Goal: Obtain resource: Download file/media

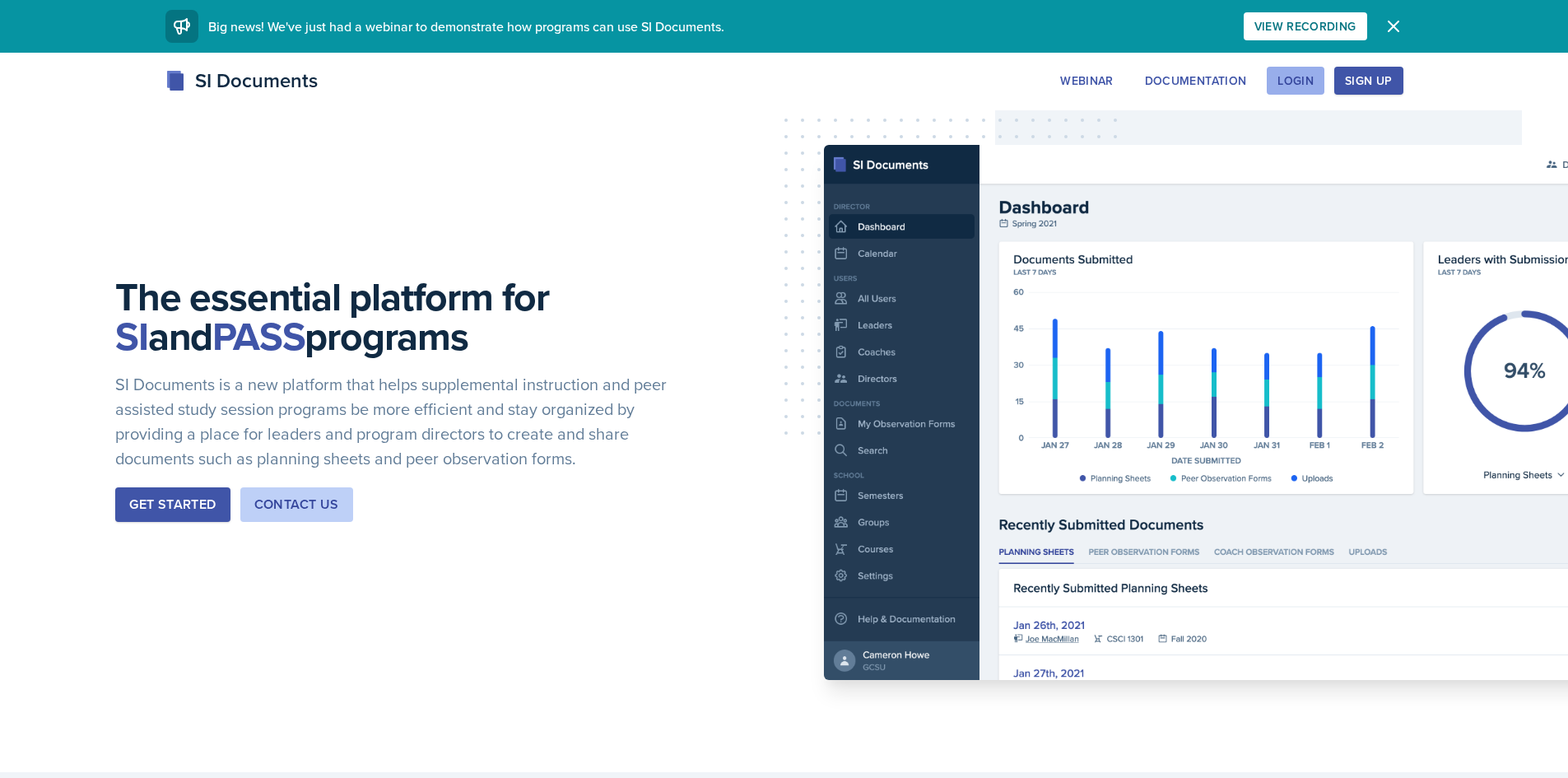
click at [1290, 77] on div "Login" at bounding box center [1295, 81] width 36 height 13
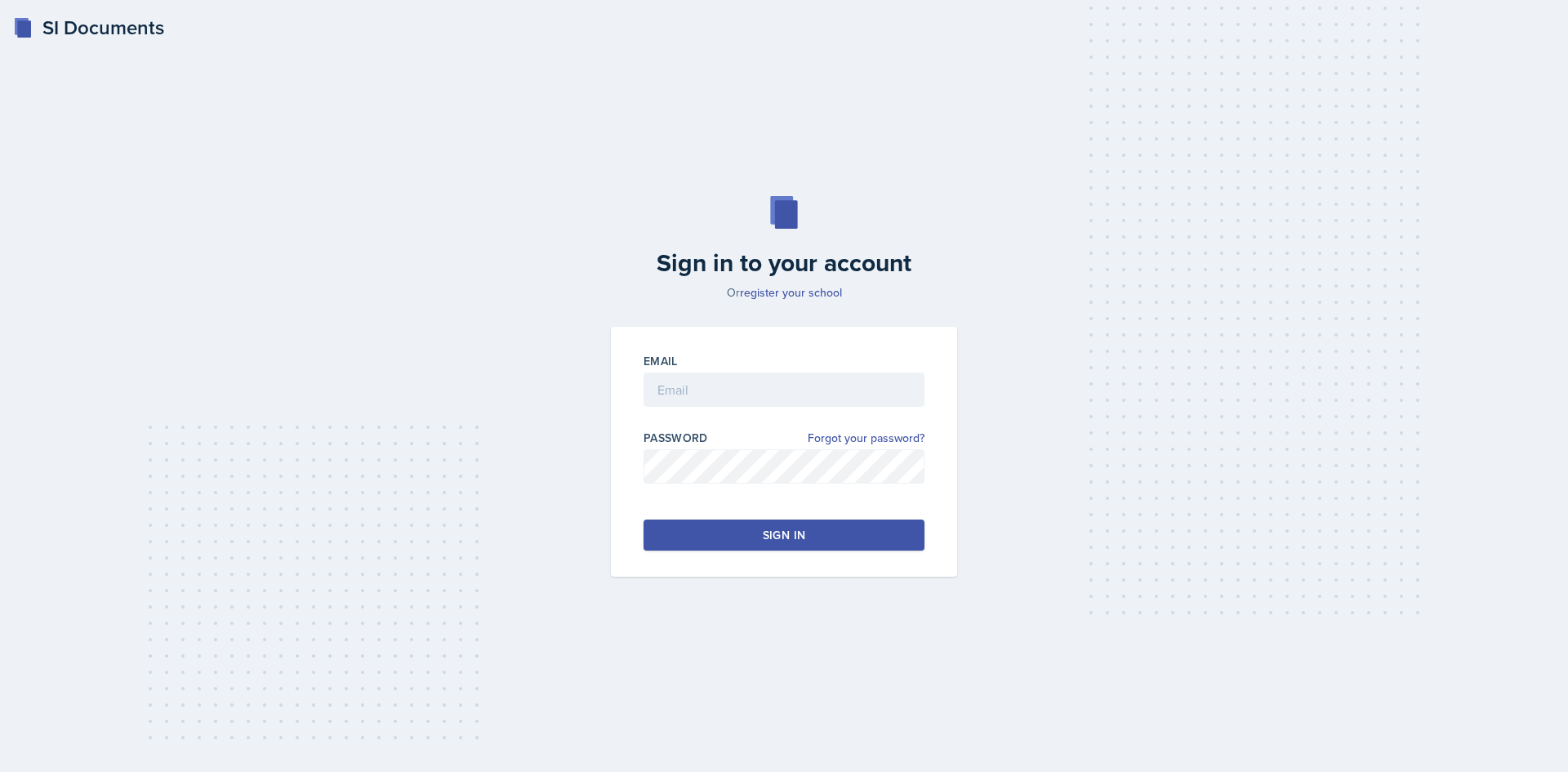
drag, startPoint x: 726, startPoint y: 359, endPoint x: 729, endPoint y: 366, distance: 7.6
click at [727, 361] on div "Email" at bounding box center [784, 361] width 281 height 17
click at [743, 376] on input "email" at bounding box center [784, 389] width 281 height 34
type input "[EMAIL_ADDRESS][DOMAIN_NAME]"
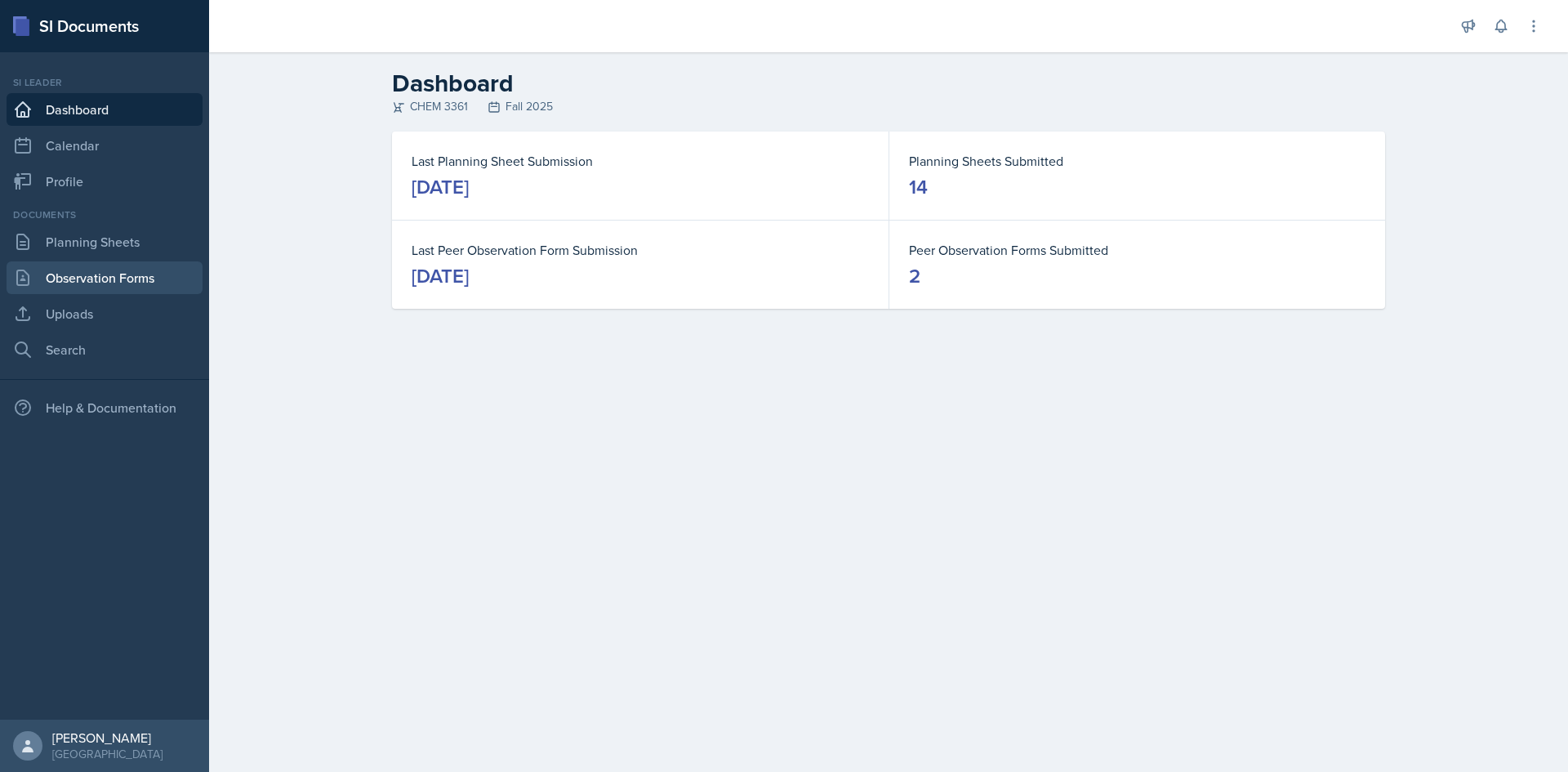
click at [82, 286] on link "Observation Forms" at bounding box center [104, 277] width 196 height 33
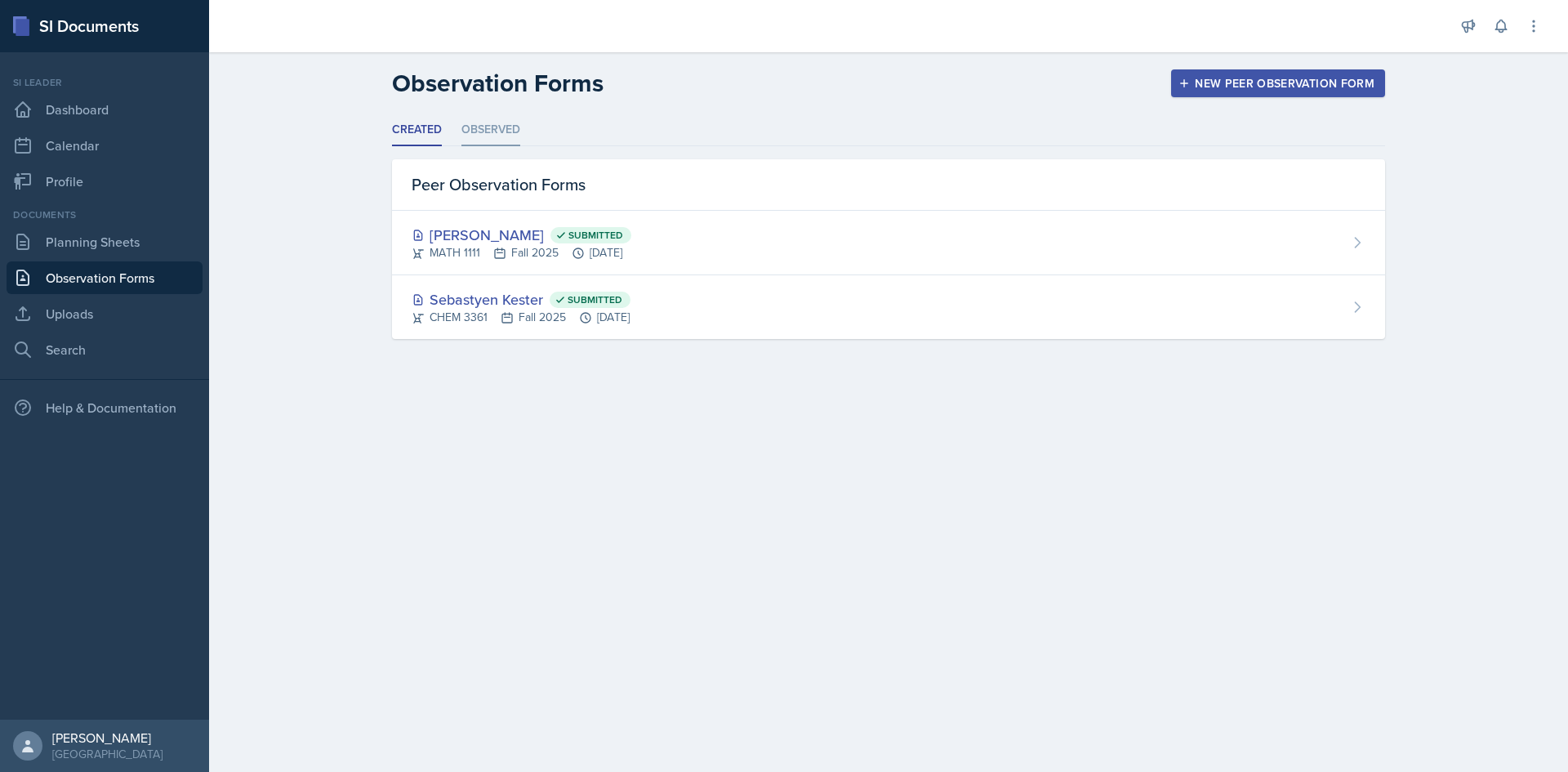
click at [508, 126] on li "Observed" at bounding box center [491, 130] width 58 height 32
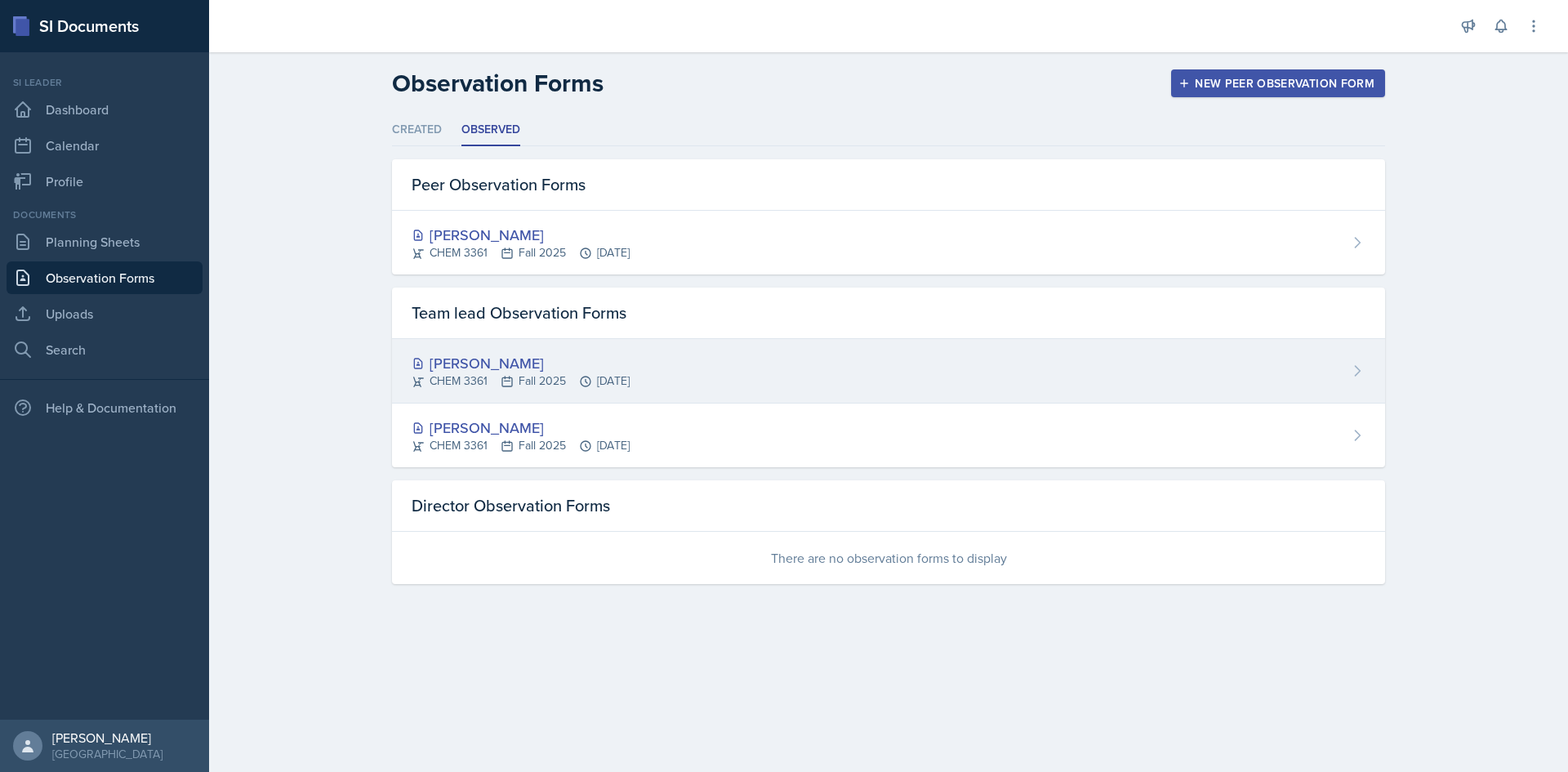
click at [872, 367] on div "[PERSON_NAME] CHEM 3361 Fall 2025 [DATE]" at bounding box center [889, 371] width 993 height 64
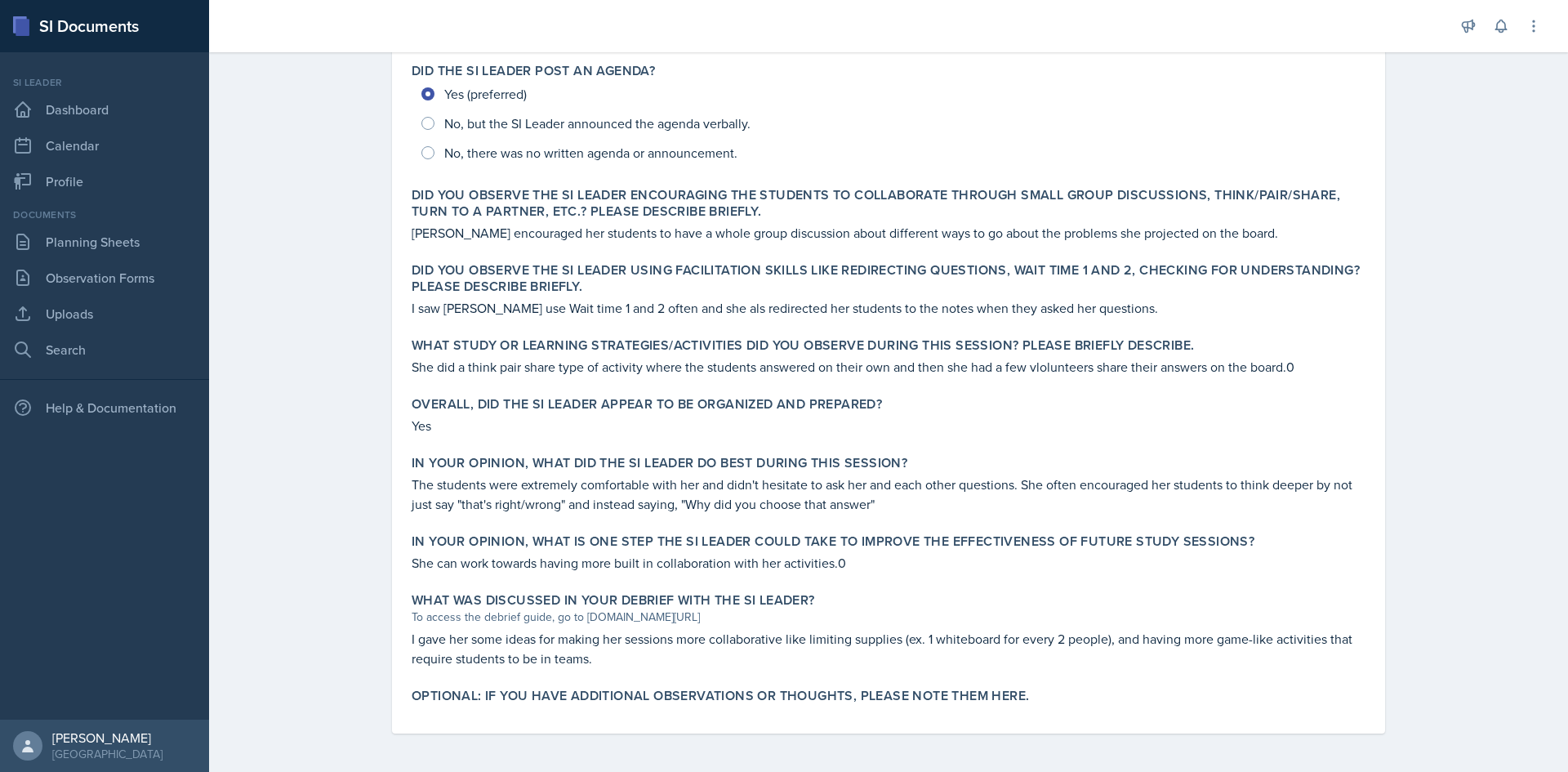
scroll to position [400, 0]
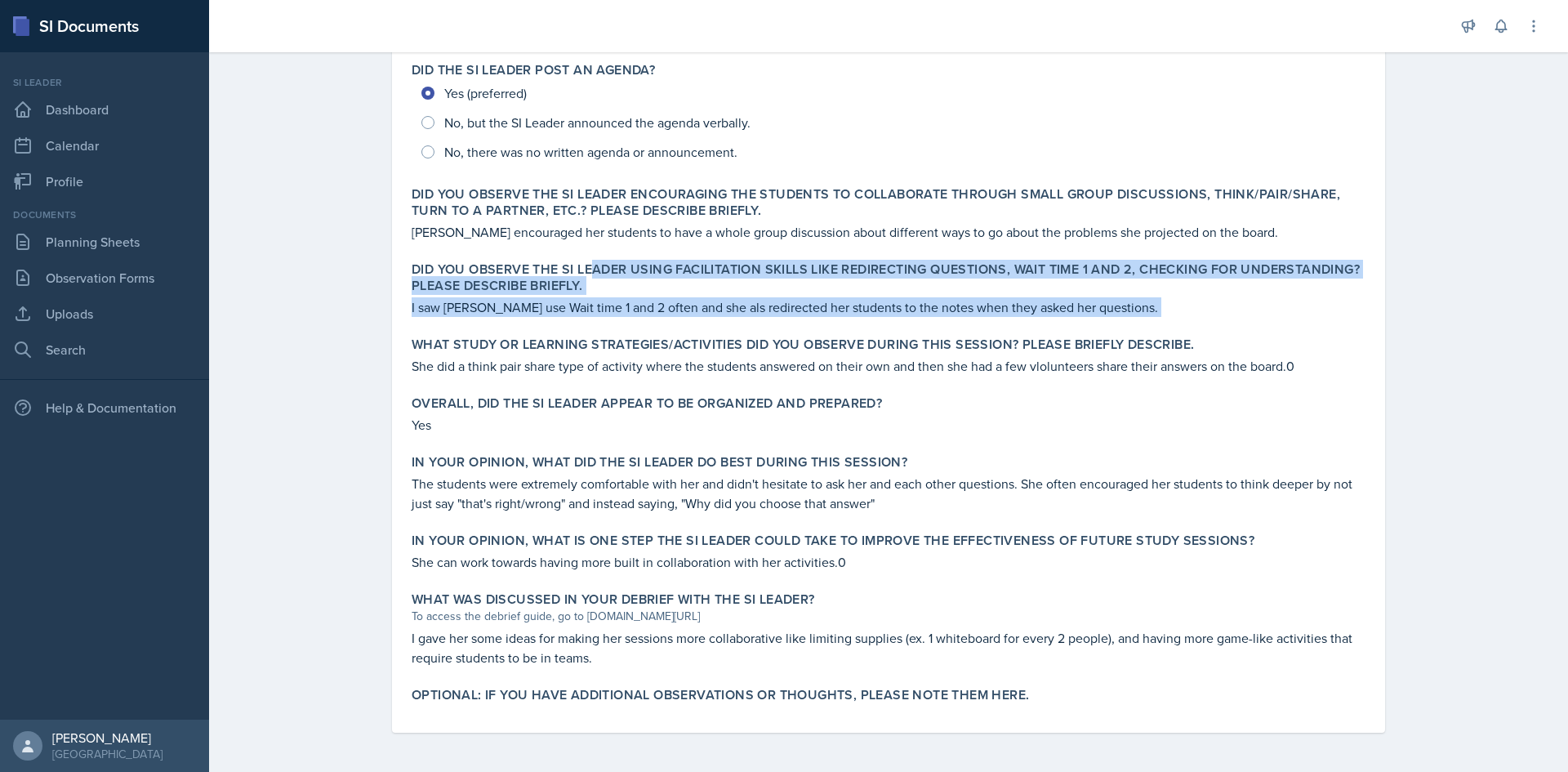
drag, startPoint x: 597, startPoint y: 264, endPoint x: 269, endPoint y: 330, distance: 334.6
click at [269, 330] on div "Observation Forms [PERSON_NAME] Team lead Observation Form [PERSON_NAME] Submit…" at bounding box center [889, 208] width 1359 height 1128
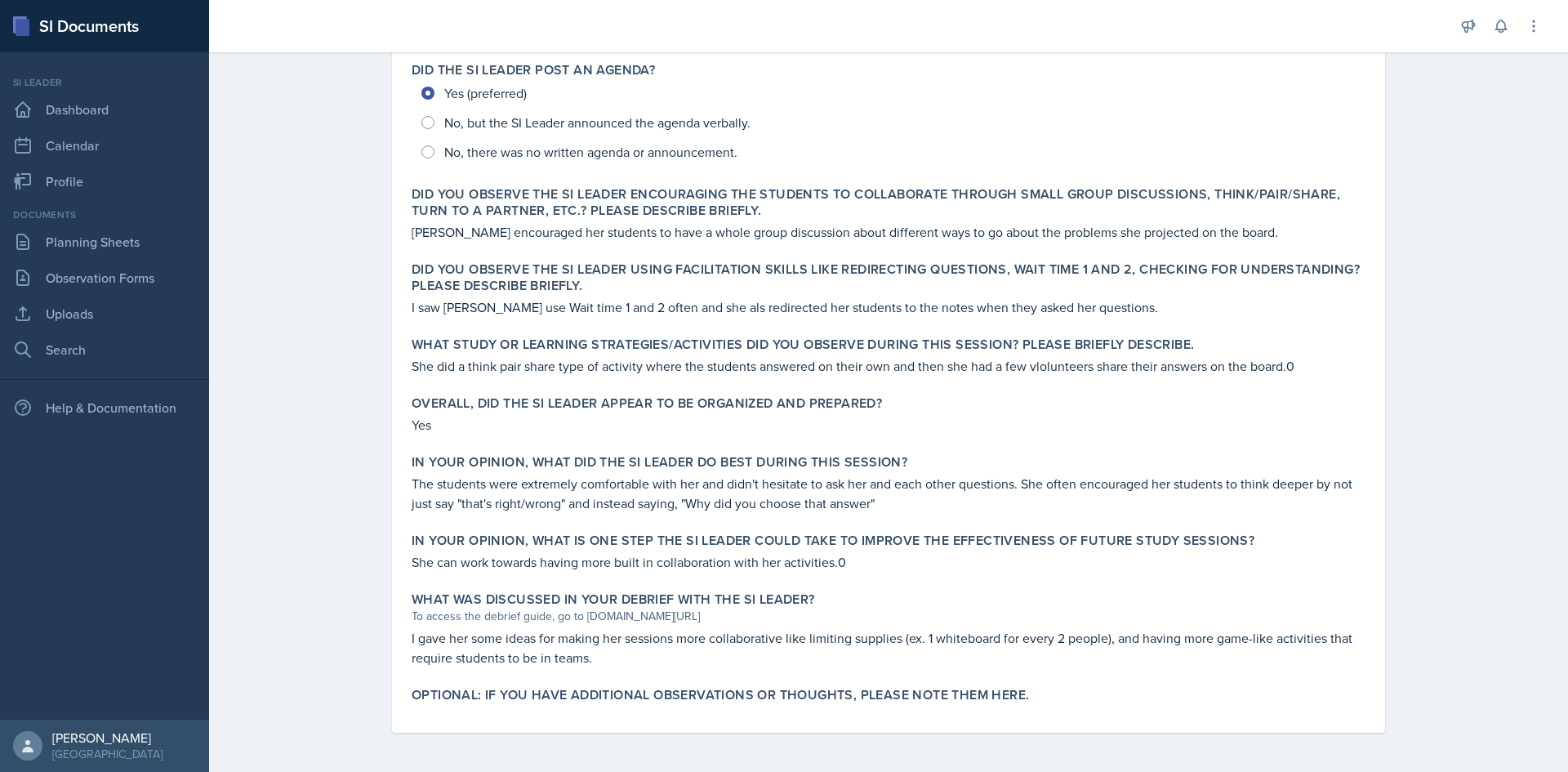
click at [512, 356] on p "She did a think pair share type of activity where the students answered on thei…" at bounding box center [888, 366] width 954 height 19
click at [456, 494] on p "The students were extremely comfortable with her and didn't hesitate to ask her…" at bounding box center [888, 493] width 954 height 39
click at [451, 628] on p "I gave her some ideas for making her sessions more collaborative like limiting …" at bounding box center [888, 648] width 954 height 39
click at [71, 250] on link "Planning Sheets" at bounding box center [104, 241] width 196 height 33
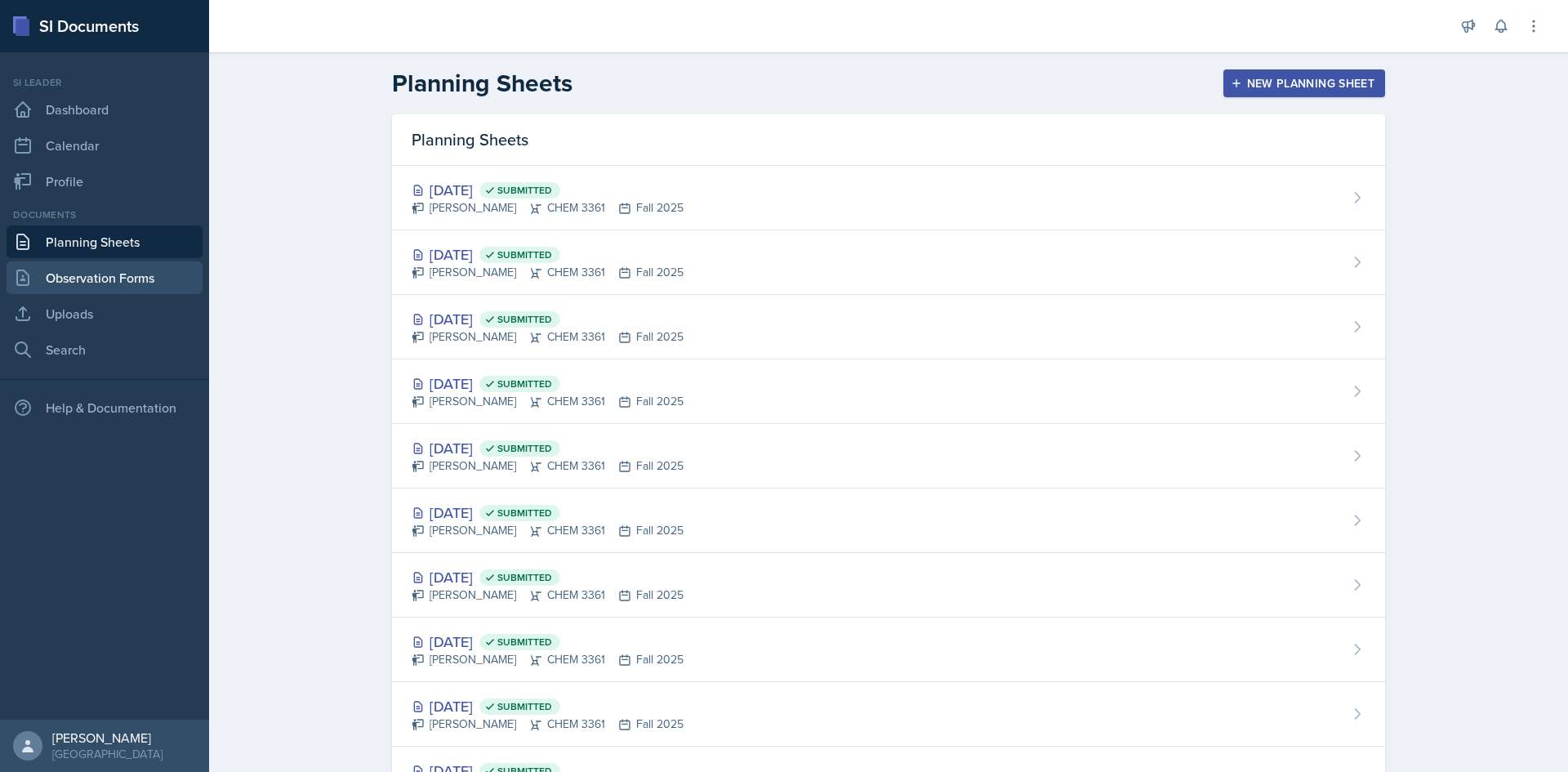
click at [161, 275] on link "Observation Forms" at bounding box center [104, 277] width 196 height 33
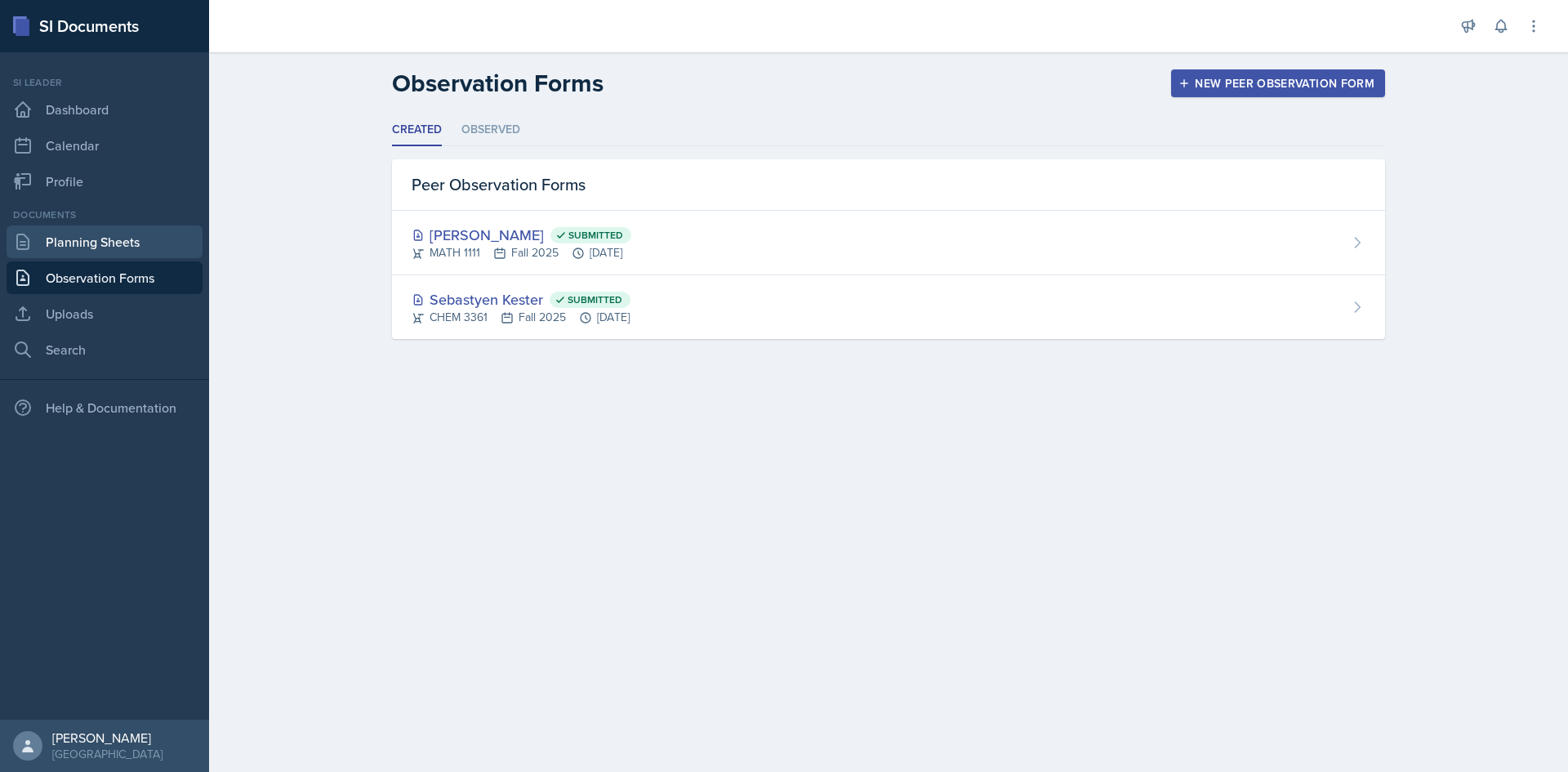
click at [108, 246] on link "Planning Sheets" at bounding box center [104, 241] width 196 height 33
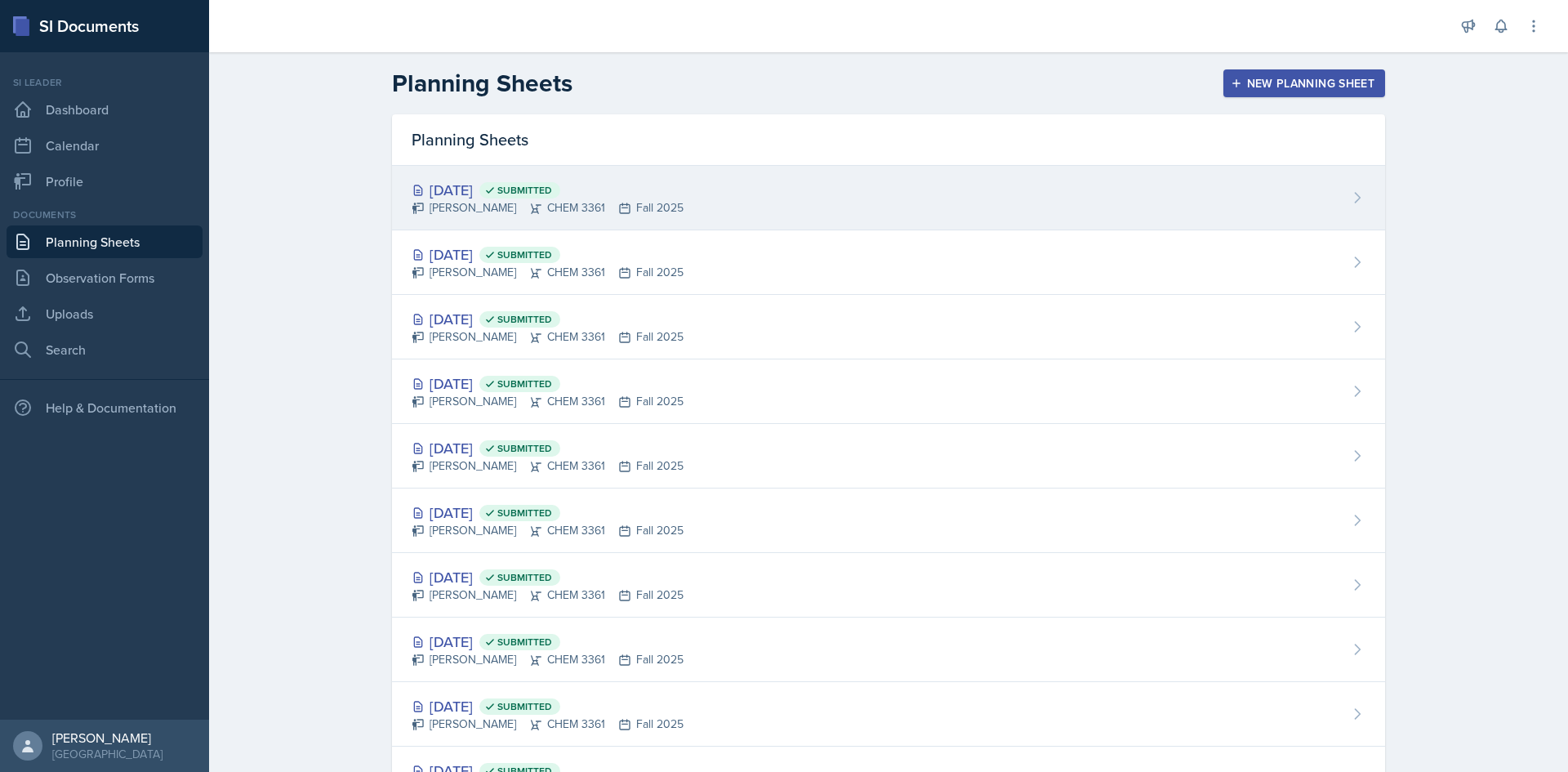
click at [734, 214] on div "[DATE] Submitted [PERSON_NAME] CHEM 3361 Fall 2025" at bounding box center [889, 198] width 993 height 64
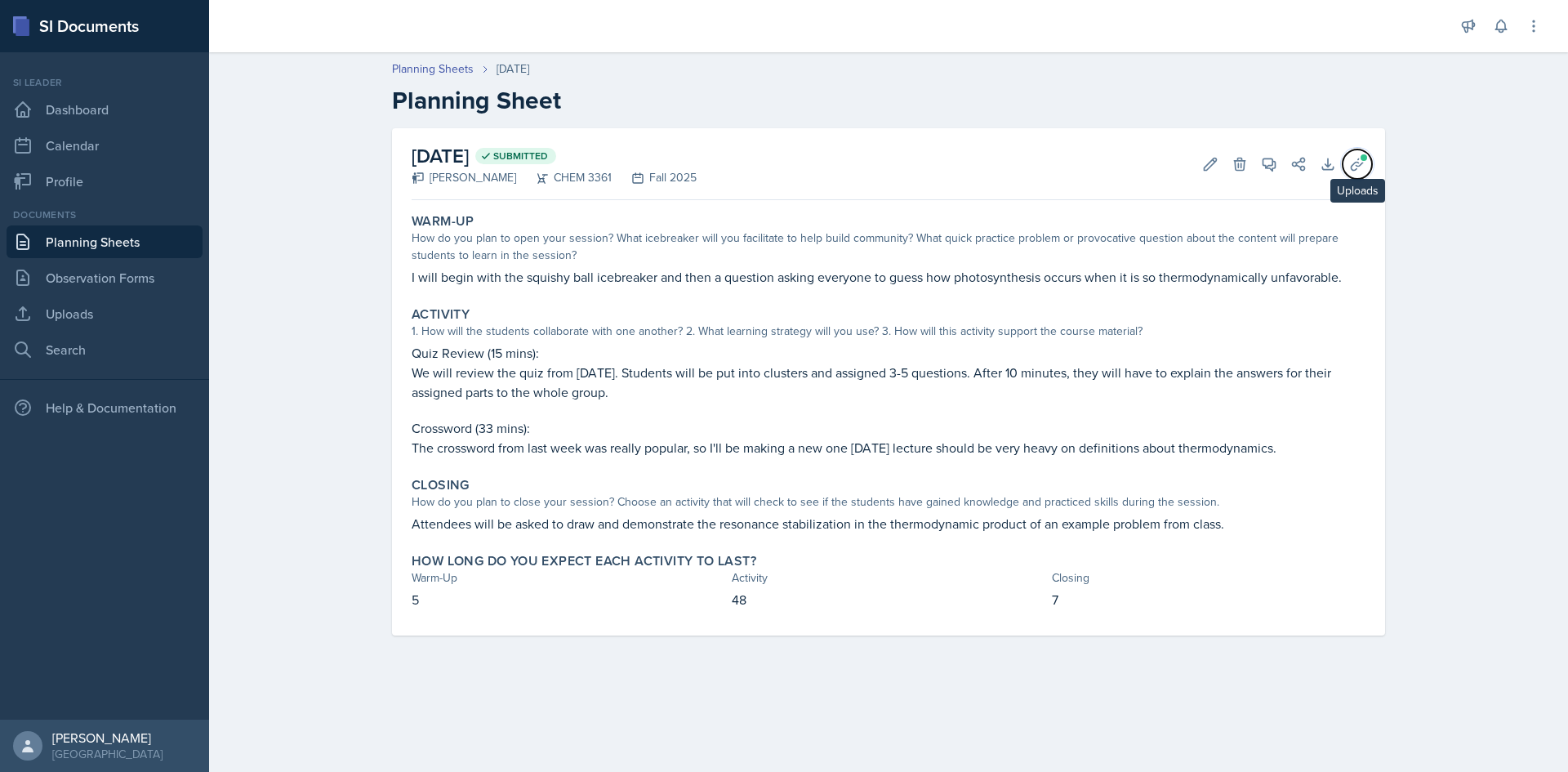
click at [1356, 164] on icon at bounding box center [1358, 164] width 17 height 17
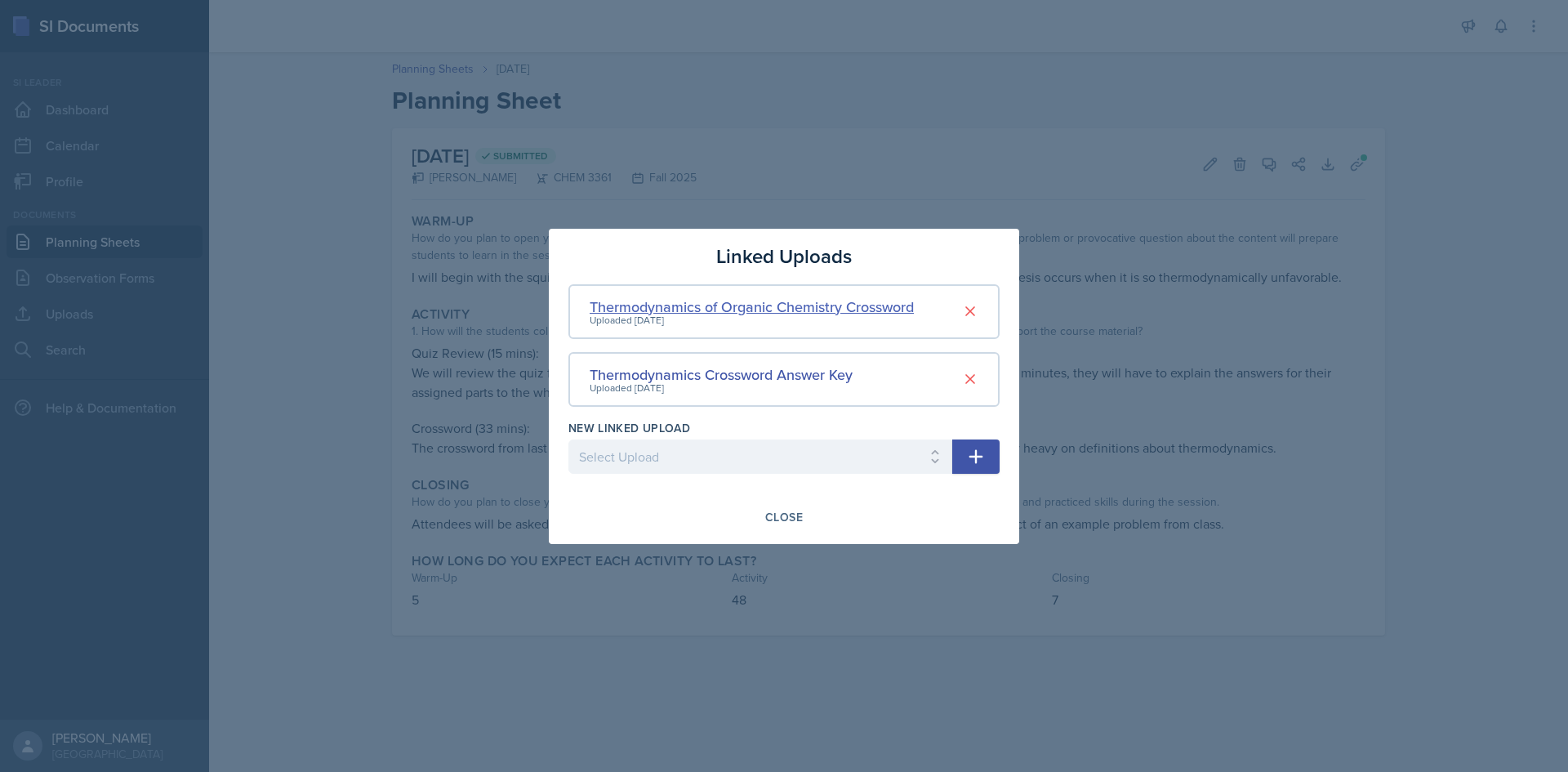
click at [749, 310] on div "Thermodynamics of Organic Chemistry Crossword" at bounding box center [752, 306] width 325 height 22
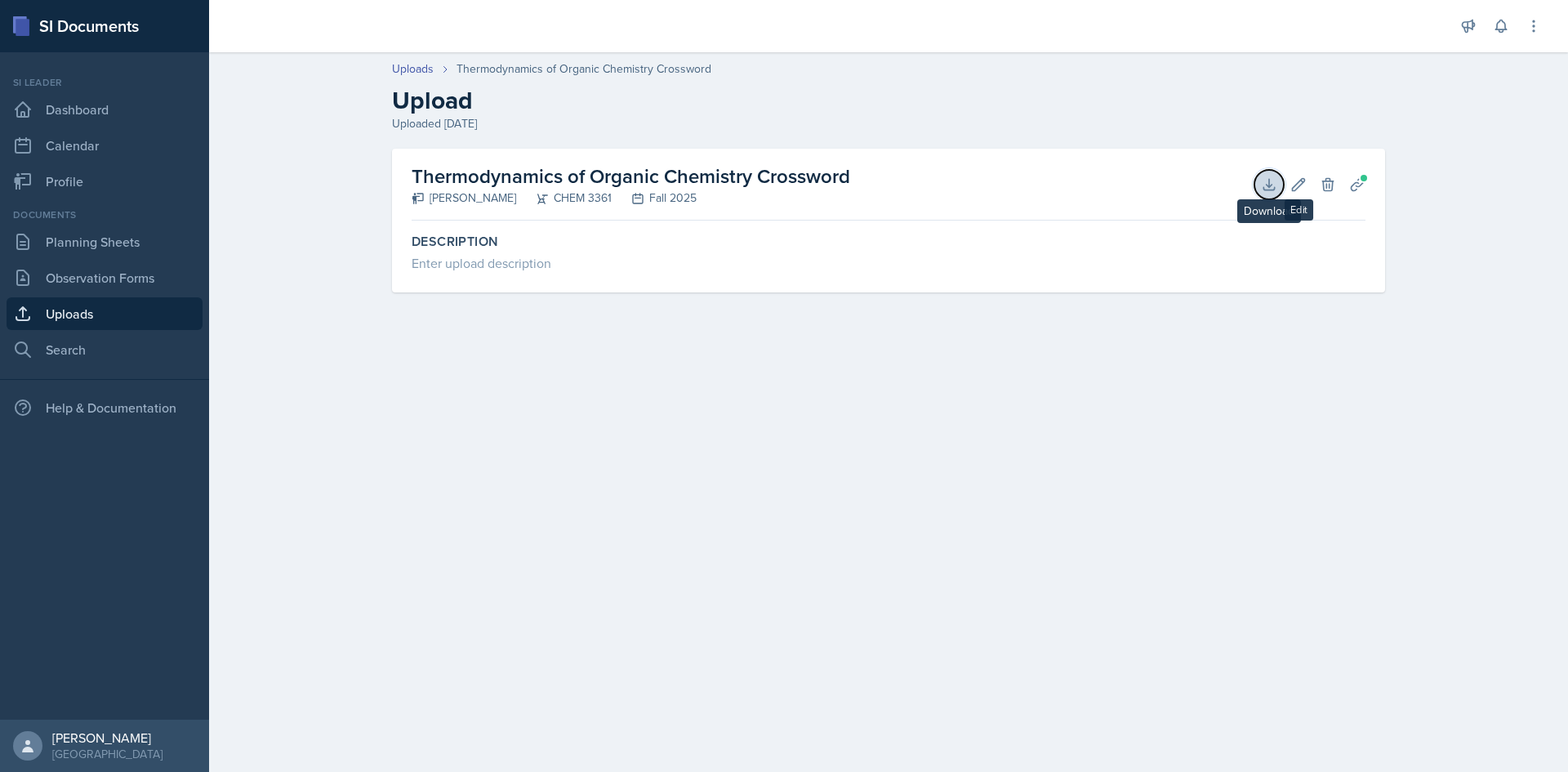
click at [1266, 173] on button "Download" at bounding box center [1268, 184] width 29 height 29
click at [138, 216] on div "Documents" at bounding box center [104, 215] width 196 height 15
click at [139, 229] on link "Planning Sheets" at bounding box center [104, 241] width 196 height 33
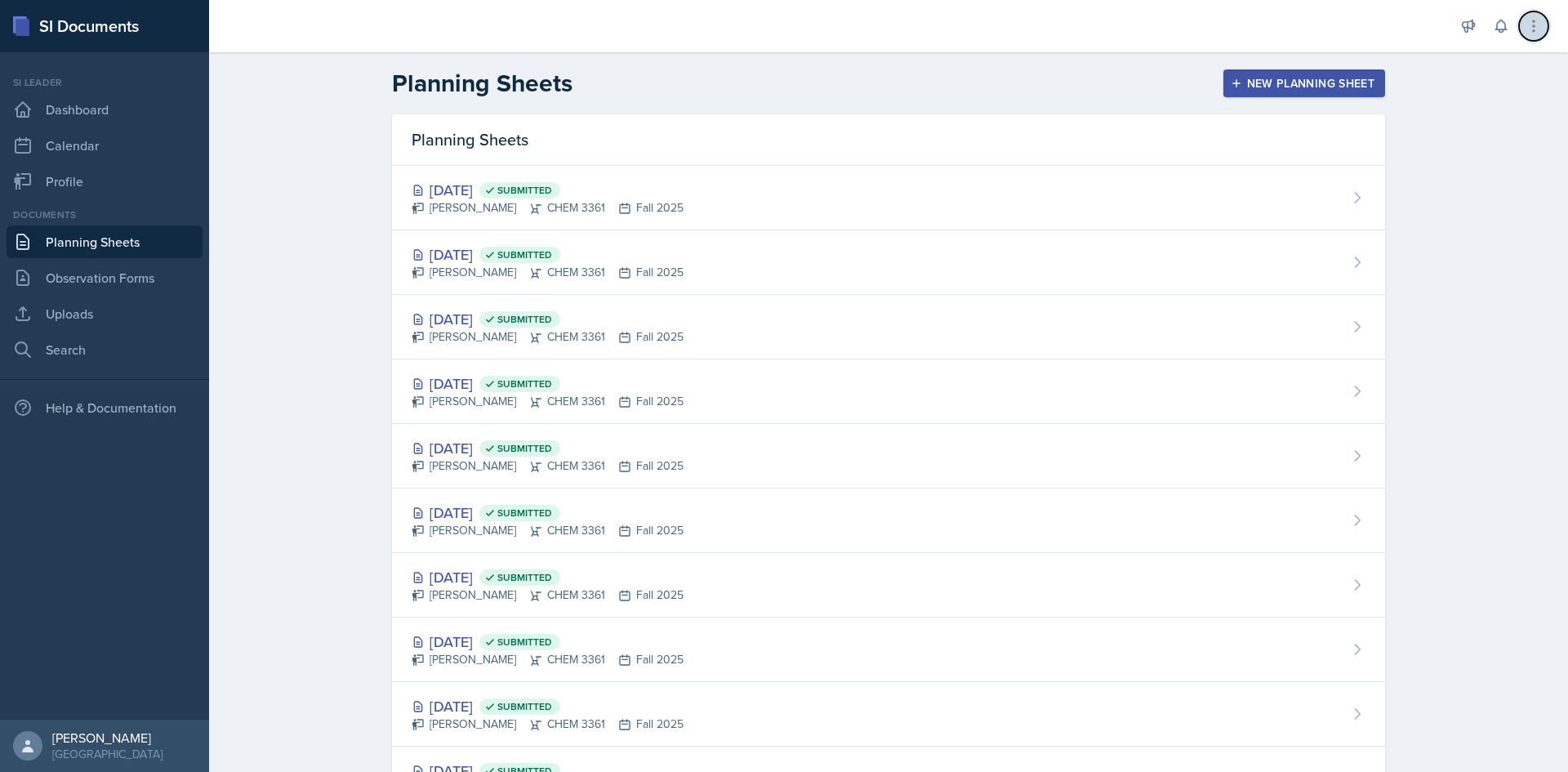
click at [1519, 27] on button at bounding box center [1533, 26] width 29 height 29
click at [112, 233] on link "Planning Sheets" at bounding box center [104, 241] width 196 height 33
click at [1543, 19] on button at bounding box center [1533, 26] width 29 height 29
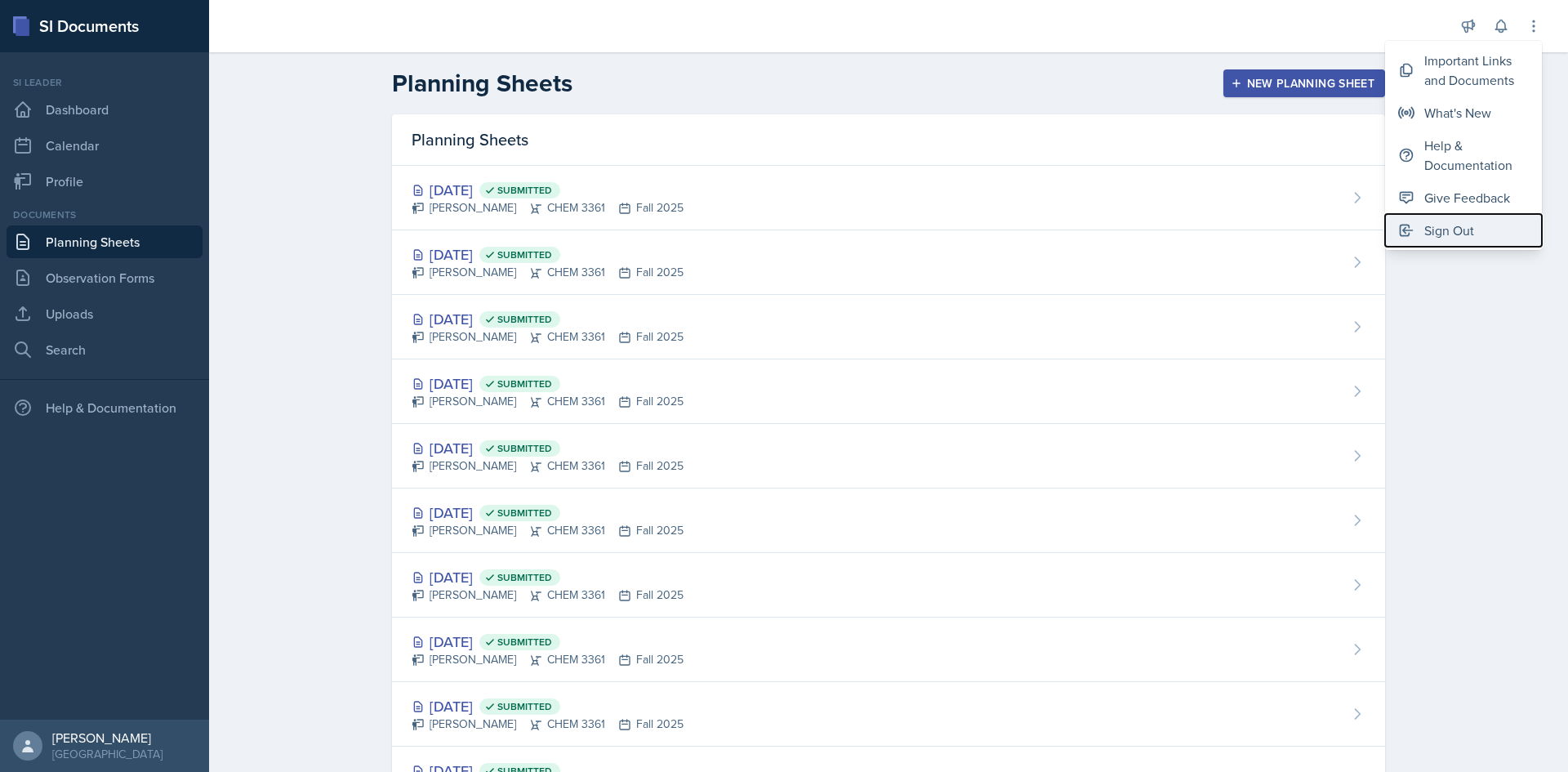
click at [1485, 233] on button "Sign Out" at bounding box center [1464, 230] width 157 height 33
